Goal: Task Accomplishment & Management: Use online tool/utility

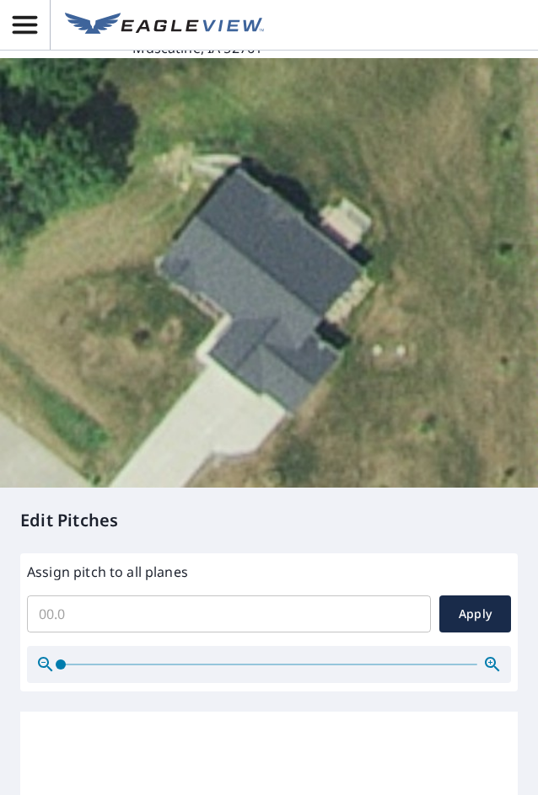
scroll to position [421, 0]
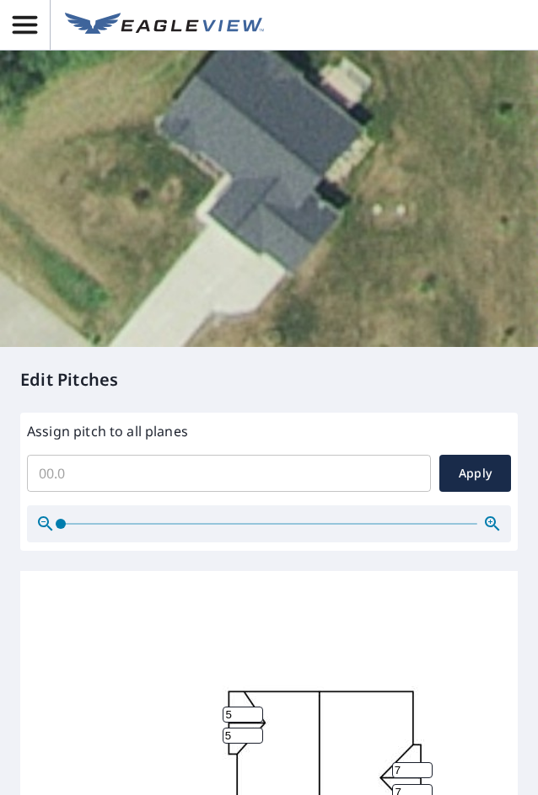
click at [184, 460] on input "Assign pitch to all planes" at bounding box center [229, 473] width 404 height 47
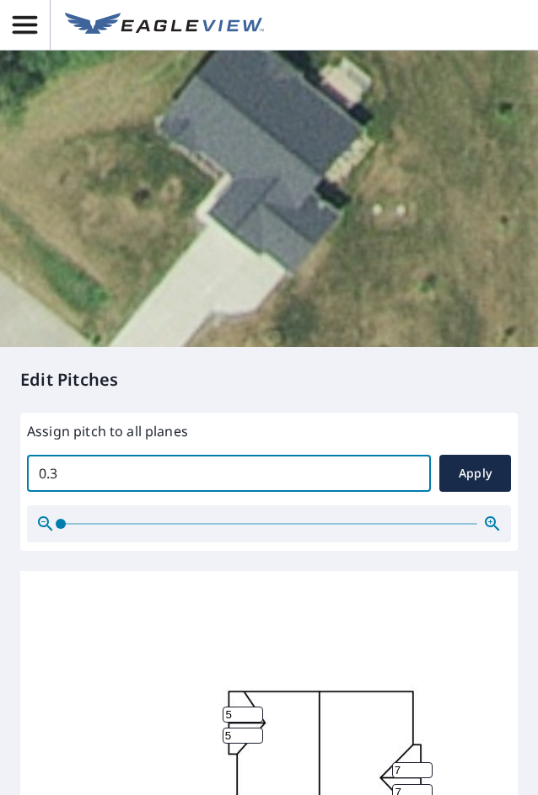
click at [397, 456] on input "0.3" at bounding box center [229, 473] width 404 height 47
drag, startPoint x: 162, startPoint y: 461, endPoint x: -30, endPoint y: 467, distance: 192.2
click at [0, 467] on html "Report Details View and edit your report information below. Report Type Extende…" at bounding box center [269, 397] width 538 height 795
type input "7"
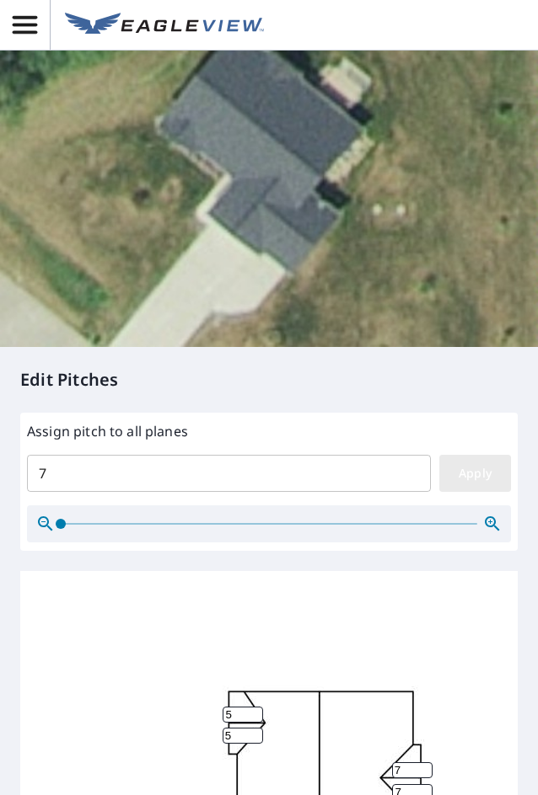
click at [452, 463] on span "Apply" at bounding box center [474, 473] width 45 height 21
type input "7"
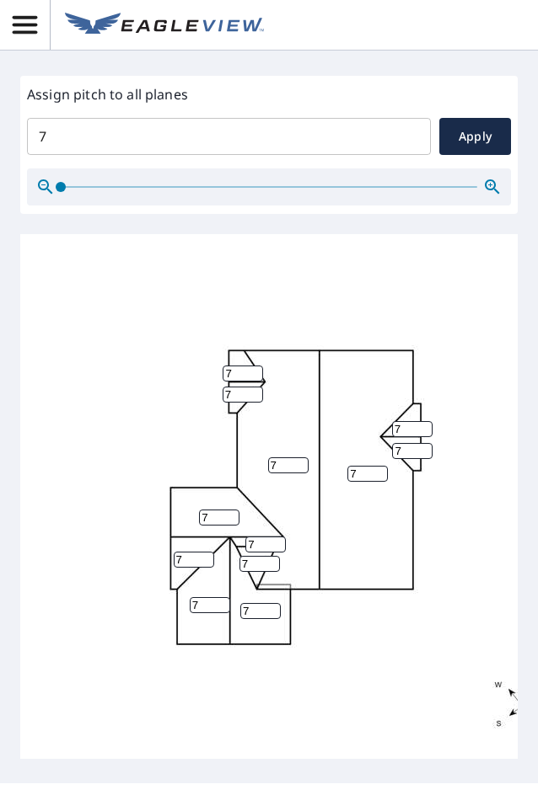
scroll to position [17, 0]
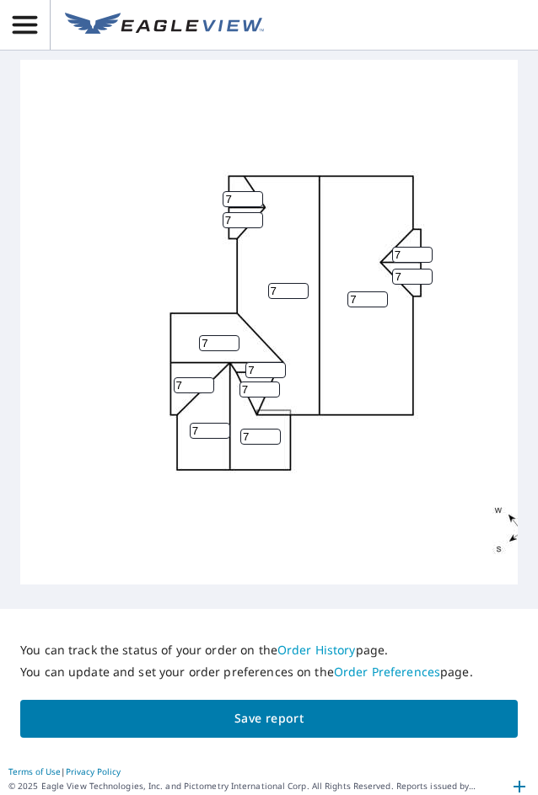
click at [325, 700] on button "Save report" at bounding box center [268, 719] width 497 height 38
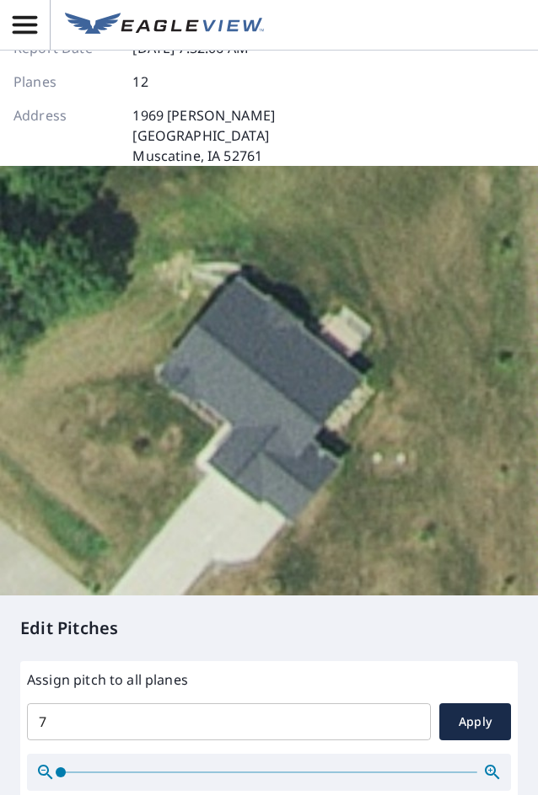
scroll to position [0, 0]
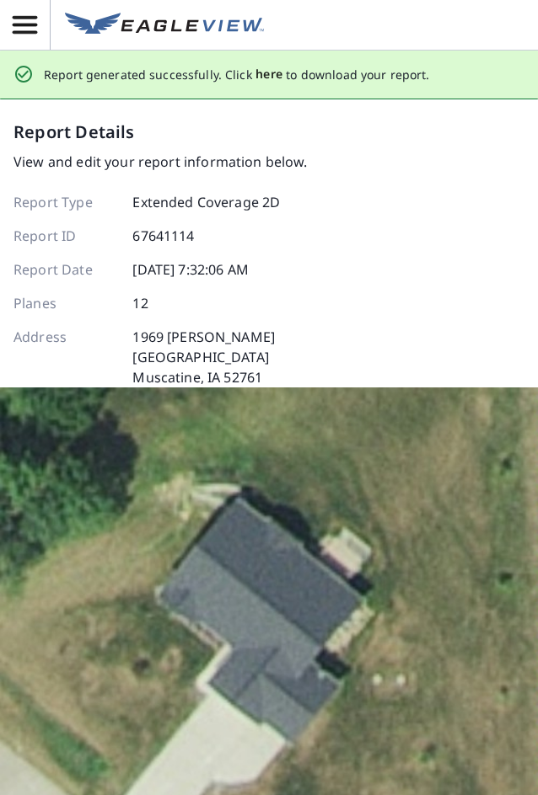
click at [270, 67] on span "here" at bounding box center [269, 74] width 28 height 21
